Goal: Task Accomplishment & Management: Use online tool/utility

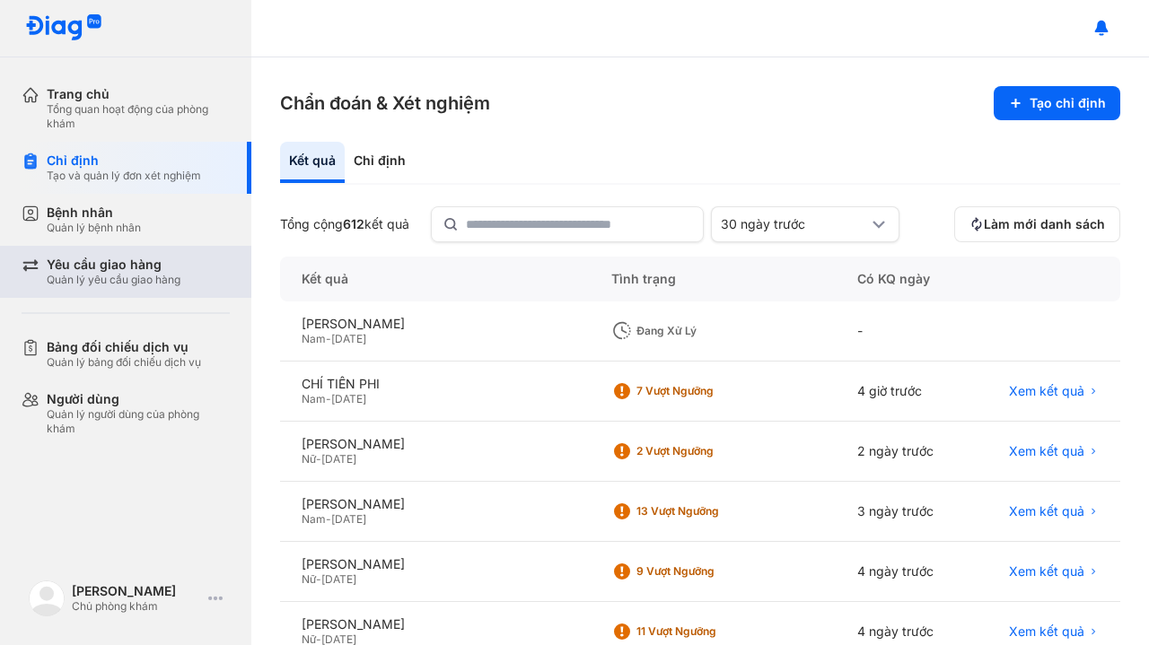
click at [162, 286] on div "Quản lý yêu cầu giao hàng" at bounding box center [114, 280] width 134 height 14
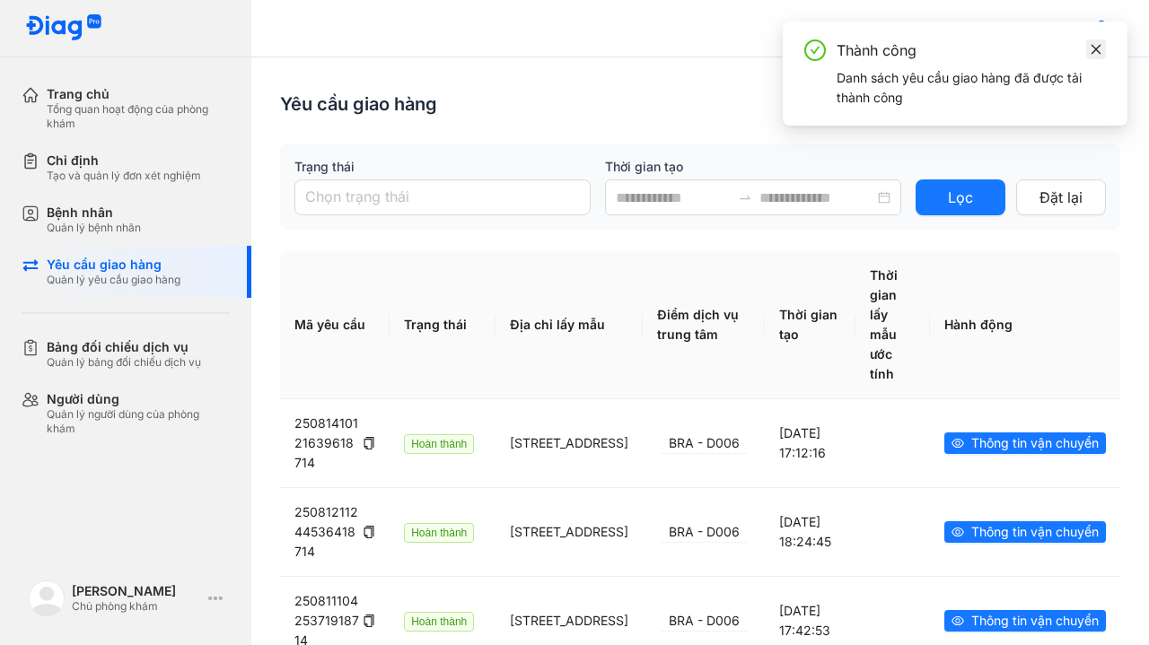
click at [1093, 53] on icon "close" at bounding box center [1095, 49] width 13 height 13
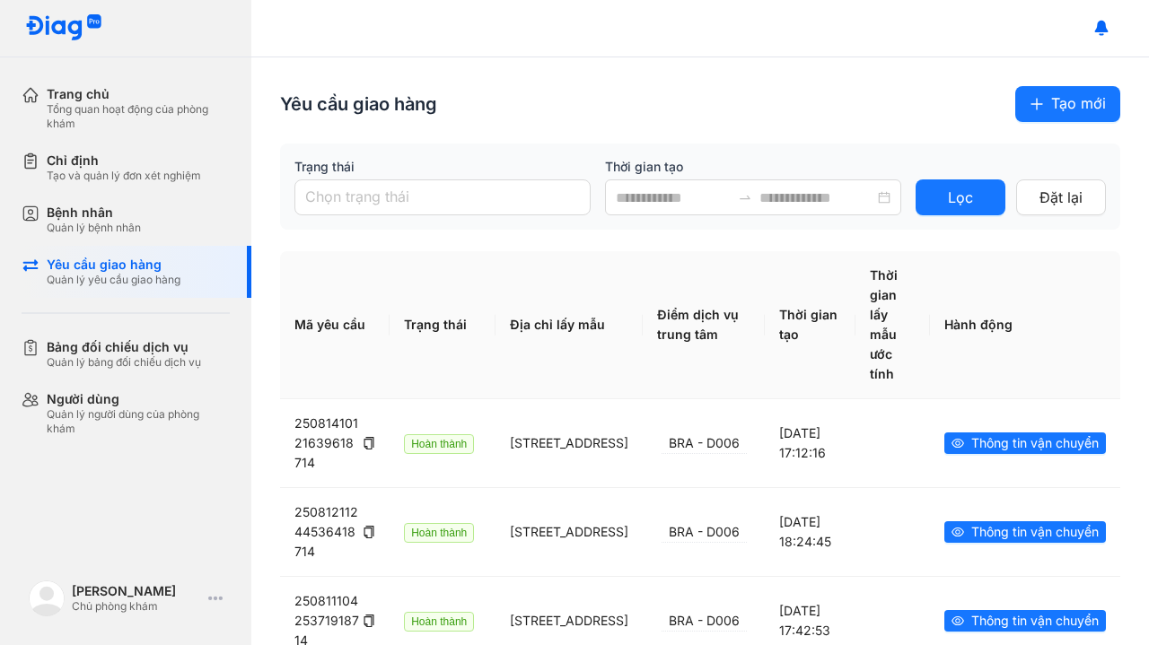
click at [1069, 97] on span "Tạo mới" at bounding box center [1078, 103] width 55 height 22
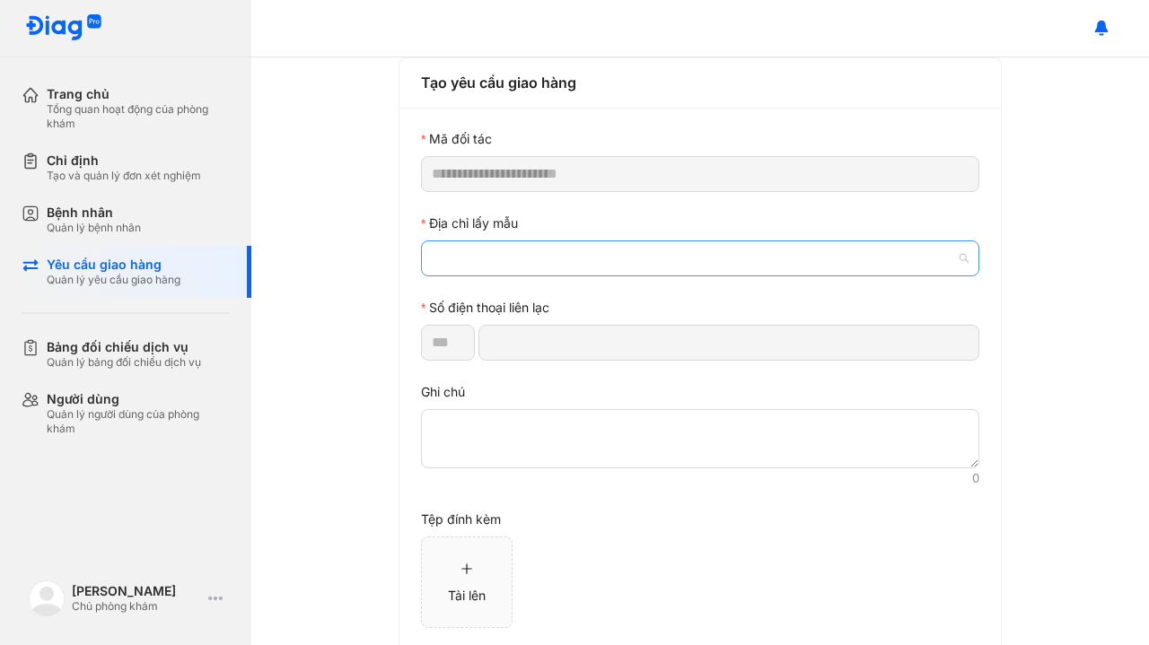
click at [580, 257] on span at bounding box center [700, 258] width 537 height 34
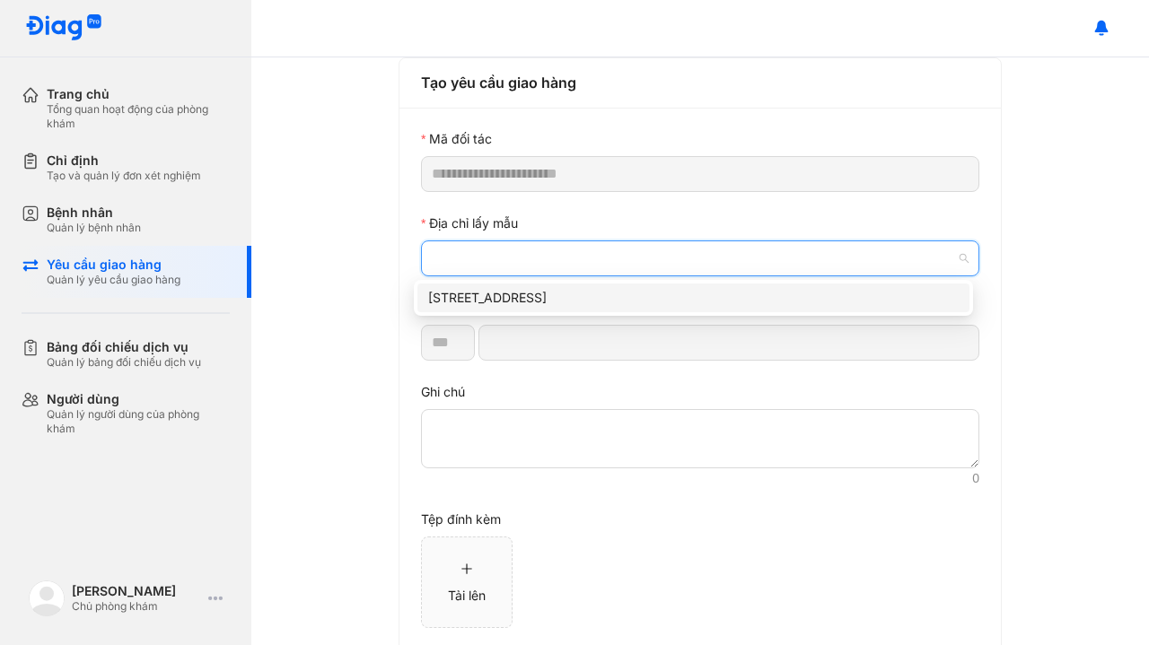
click at [528, 294] on div "[STREET_ADDRESS]" at bounding box center [693, 298] width 530 height 20
type input "*********"
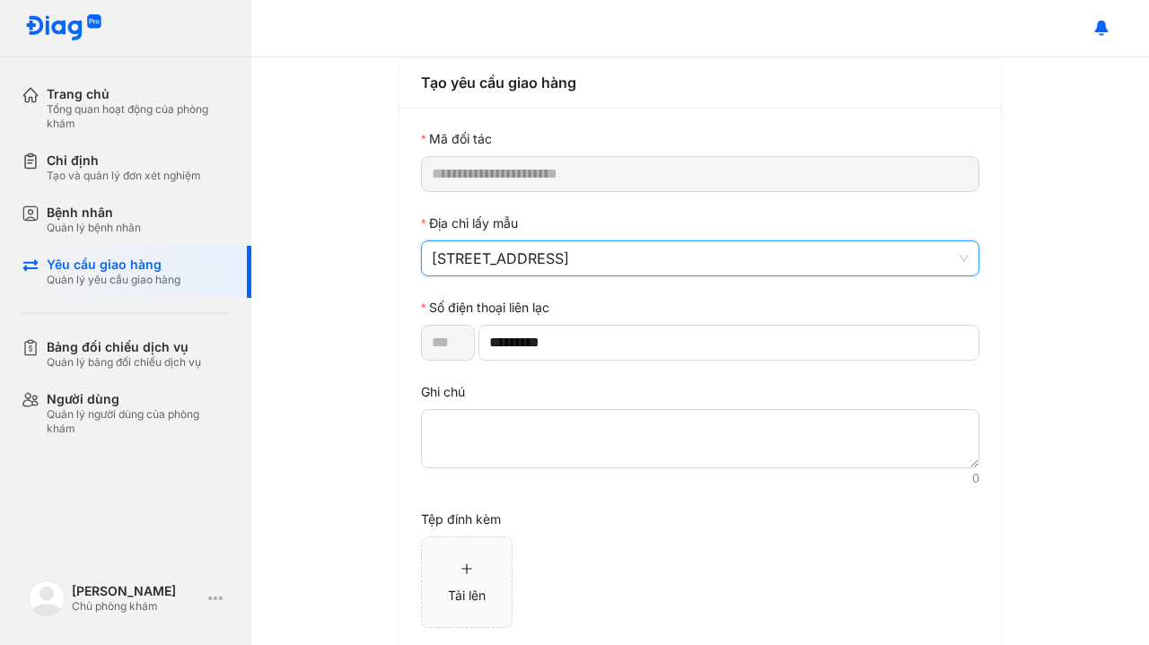
scroll to position [92, 0]
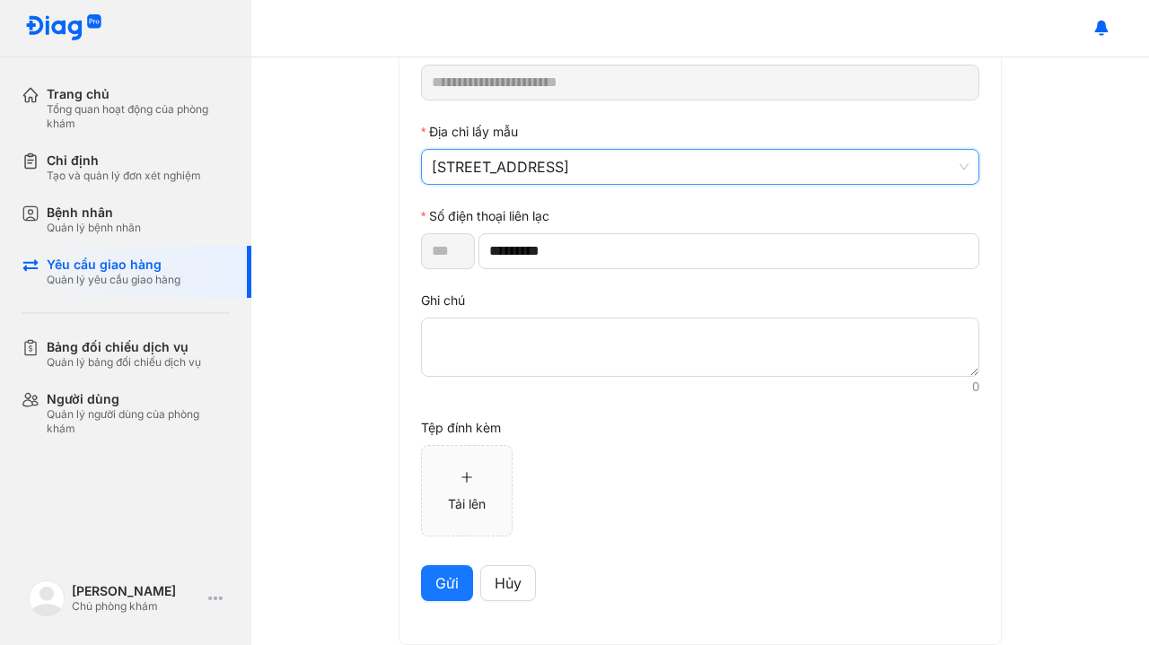
click at [440, 579] on span "Gửi" at bounding box center [446, 583] width 23 height 22
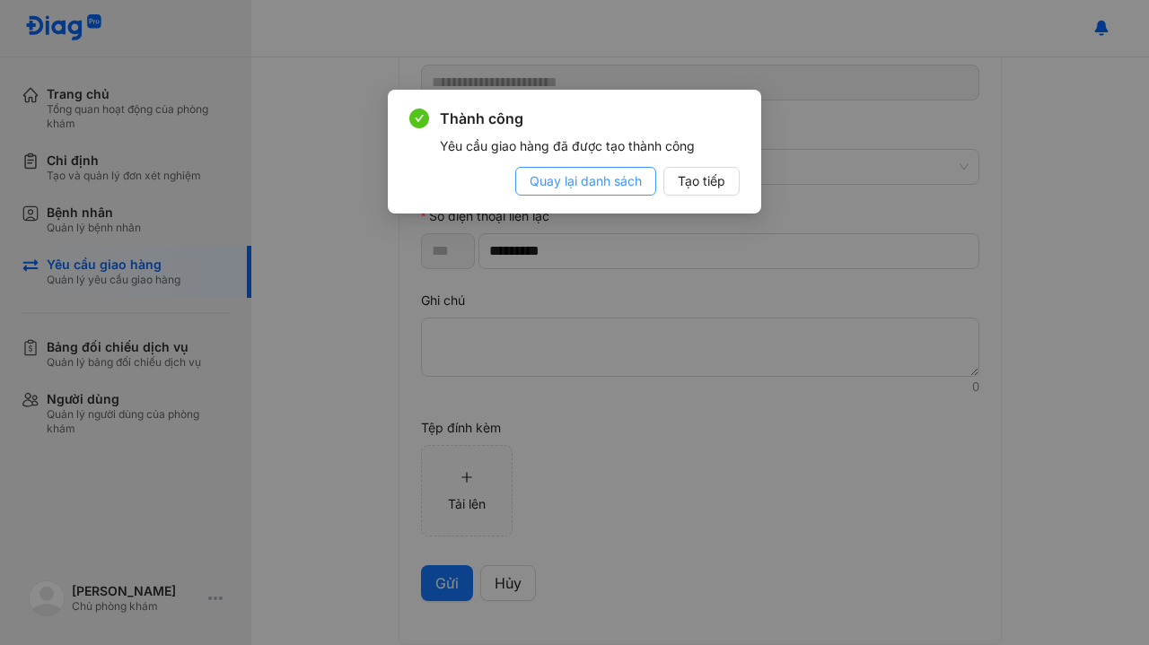
click at [616, 185] on span "Quay lại danh sách" at bounding box center [585, 181] width 112 height 20
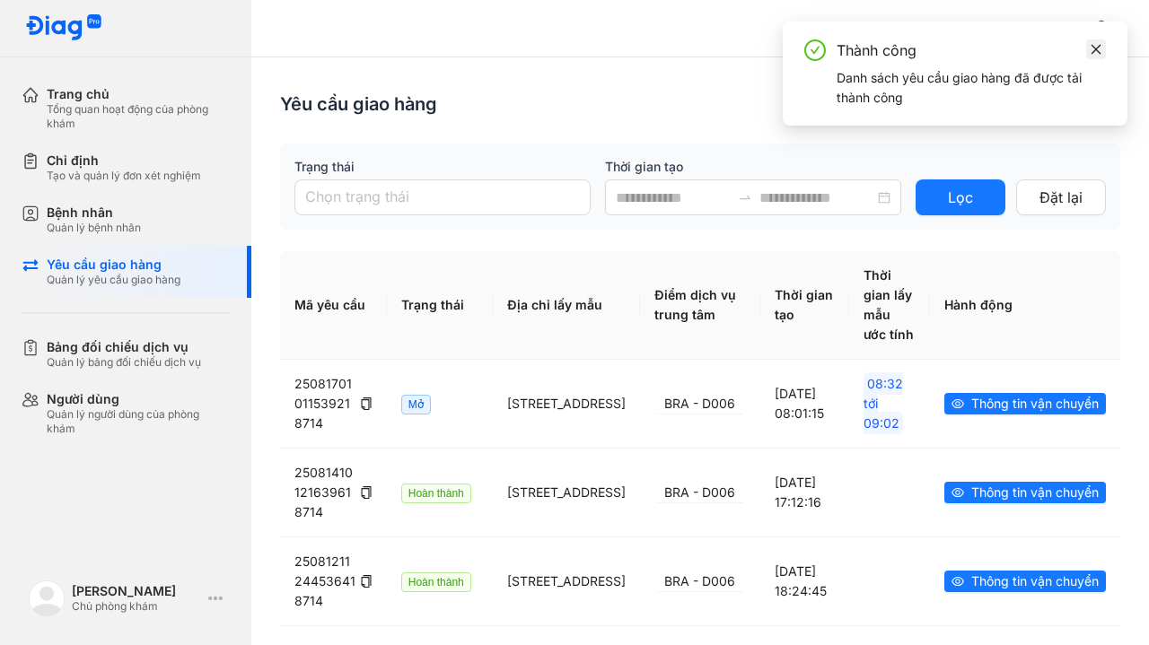
click at [1097, 48] on icon "close" at bounding box center [1096, 49] width 10 height 10
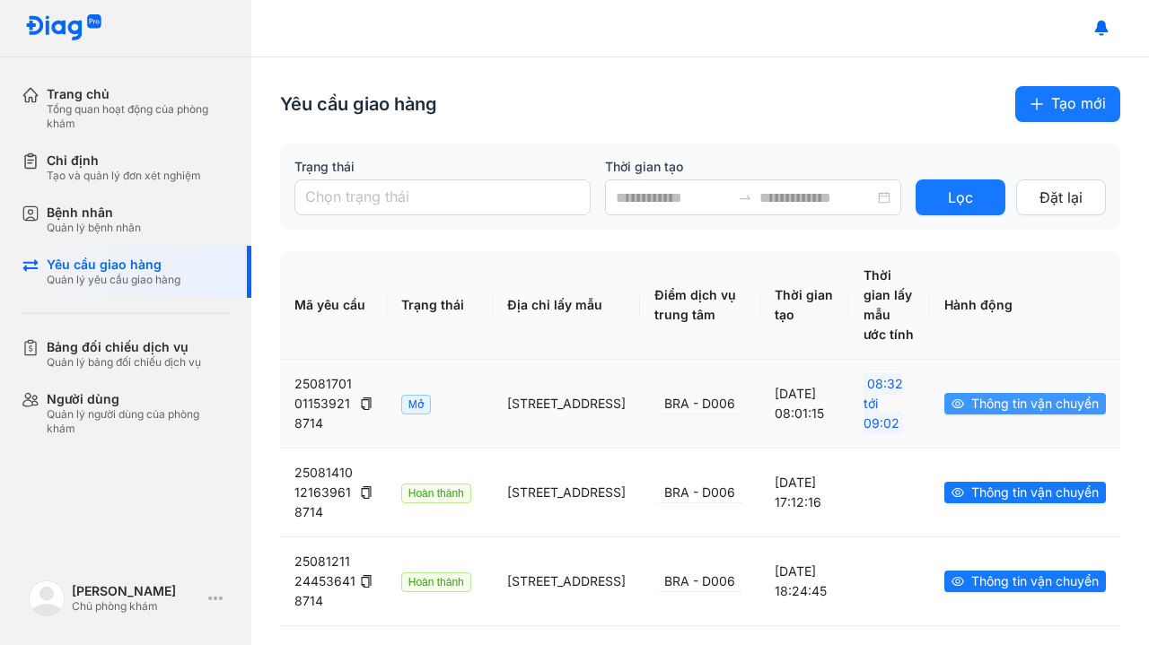
click at [951, 410] on icon "eye" at bounding box center [957, 404] width 13 height 13
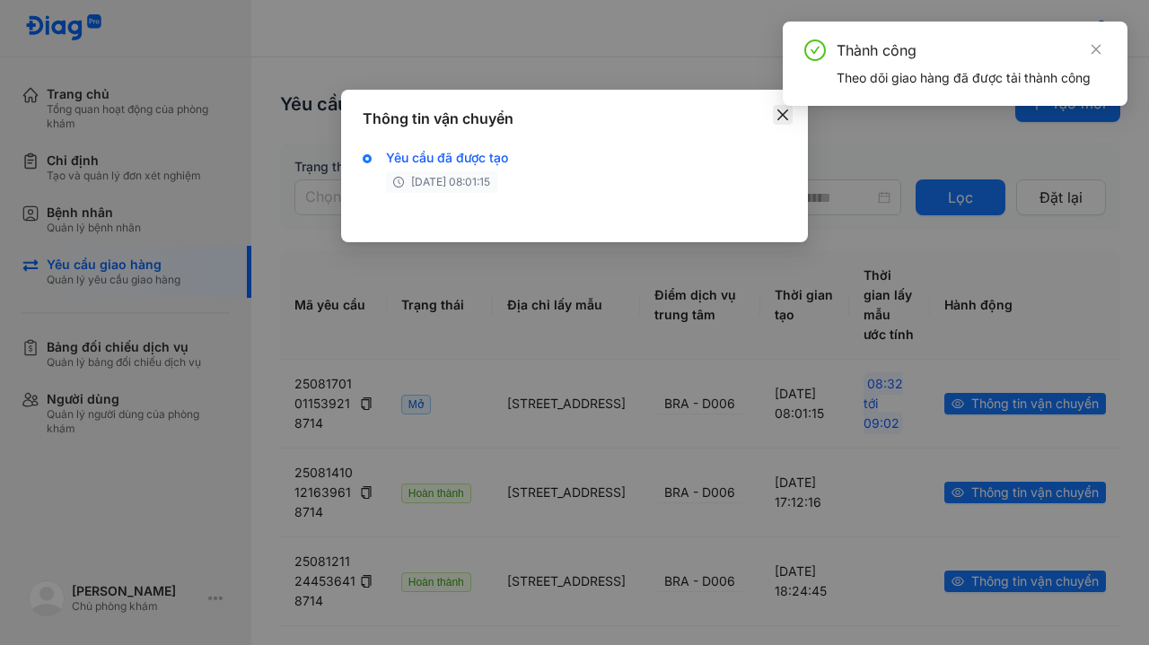
click at [781, 119] on icon "close" at bounding box center [782, 115] width 14 height 14
